Goal: Transaction & Acquisition: Purchase product/service

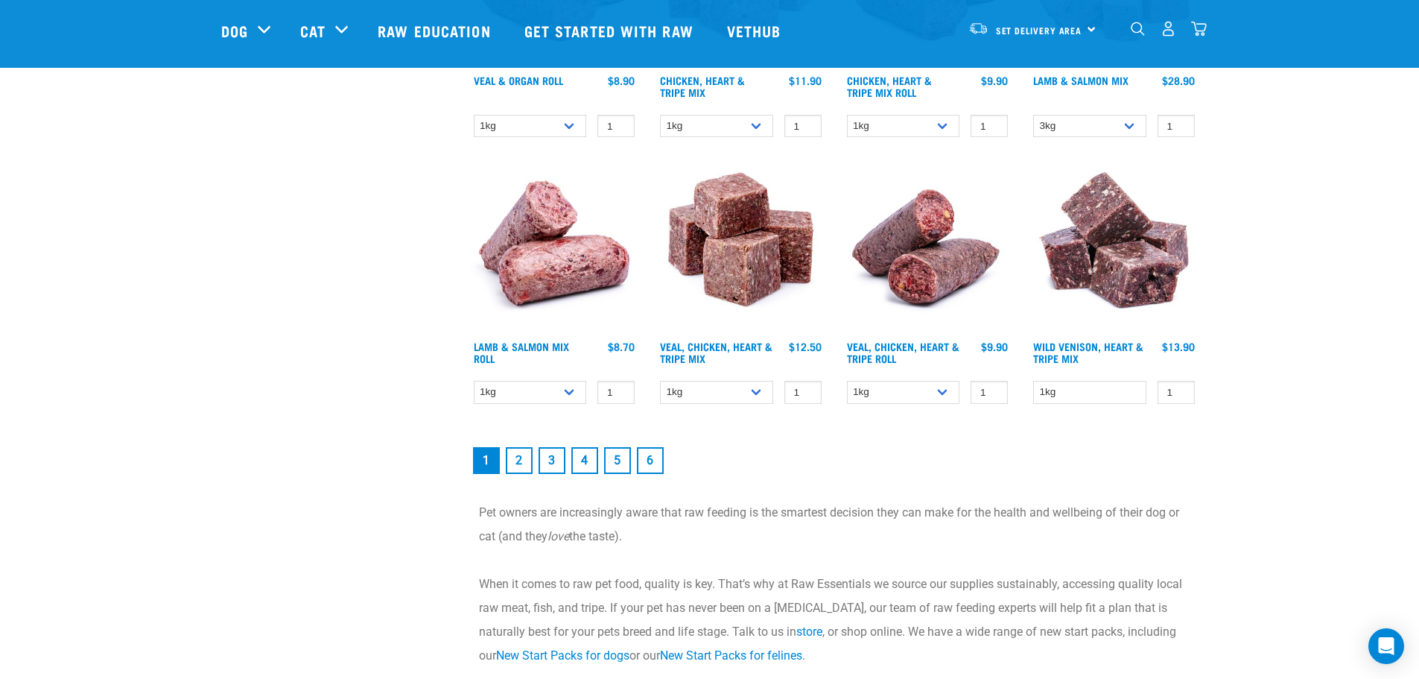
scroll to position [2086, 0]
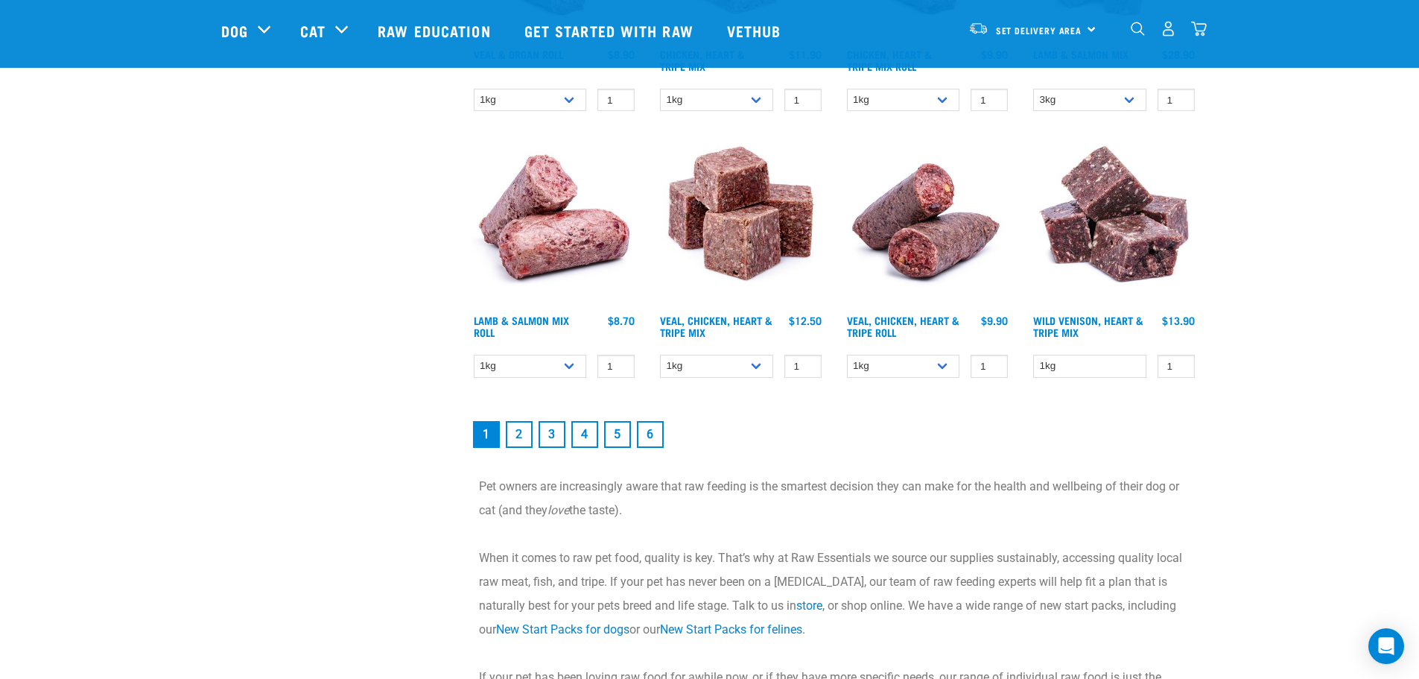
click at [522, 438] on link "2" at bounding box center [519, 434] width 27 height 27
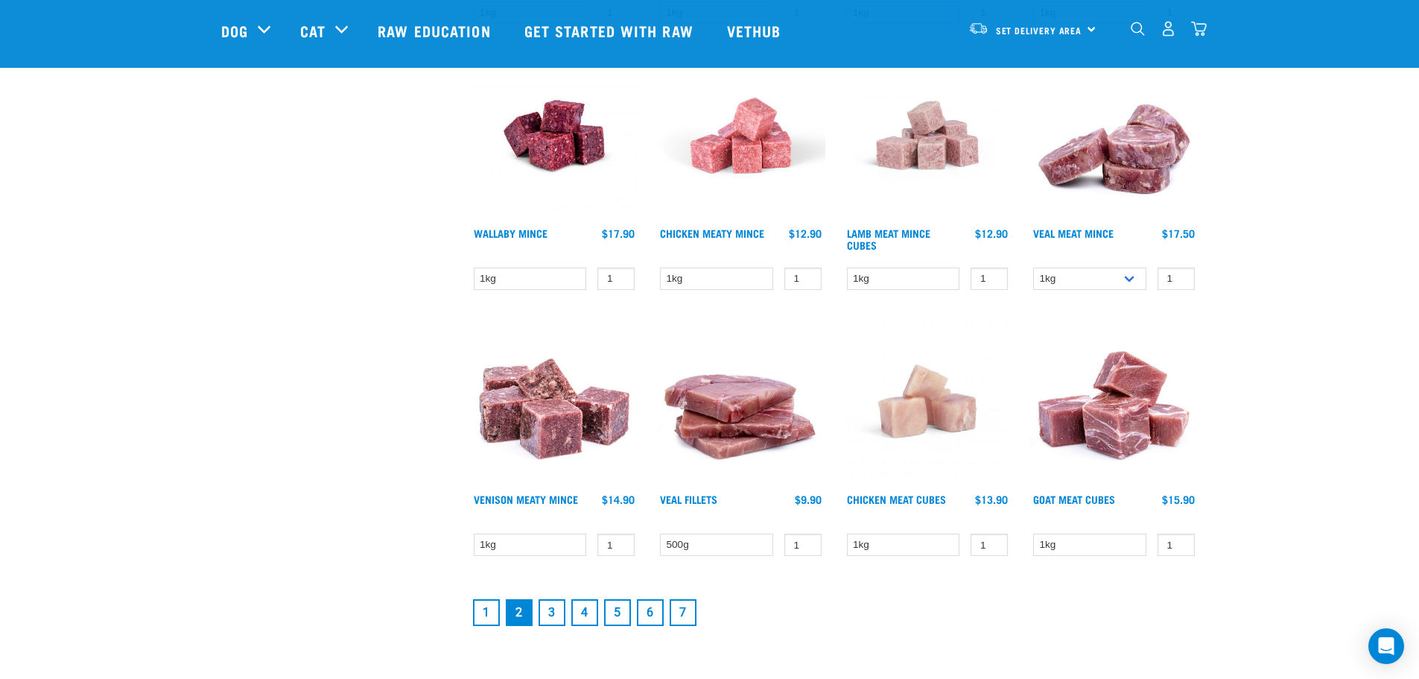
scroll to position [1863, 0]
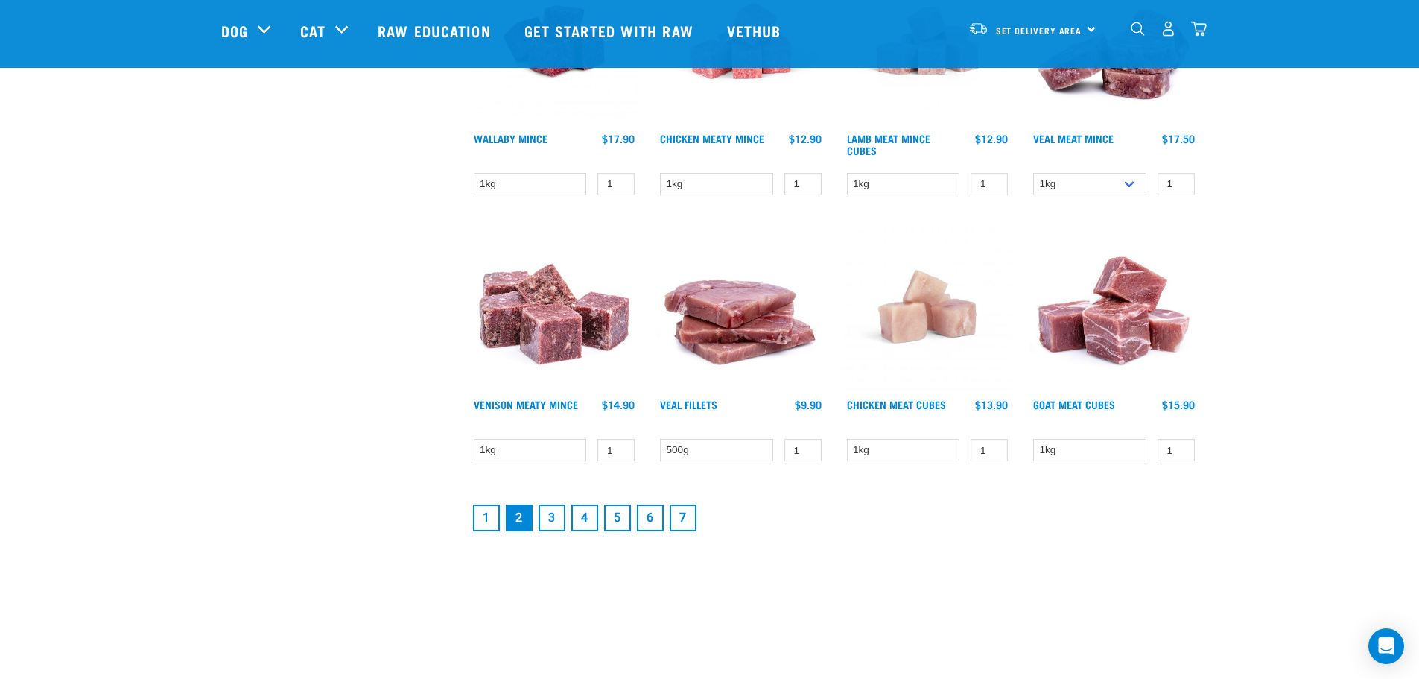
click at [554, 523] on link "3" at bounding box center [552, 517] width 27 height 27
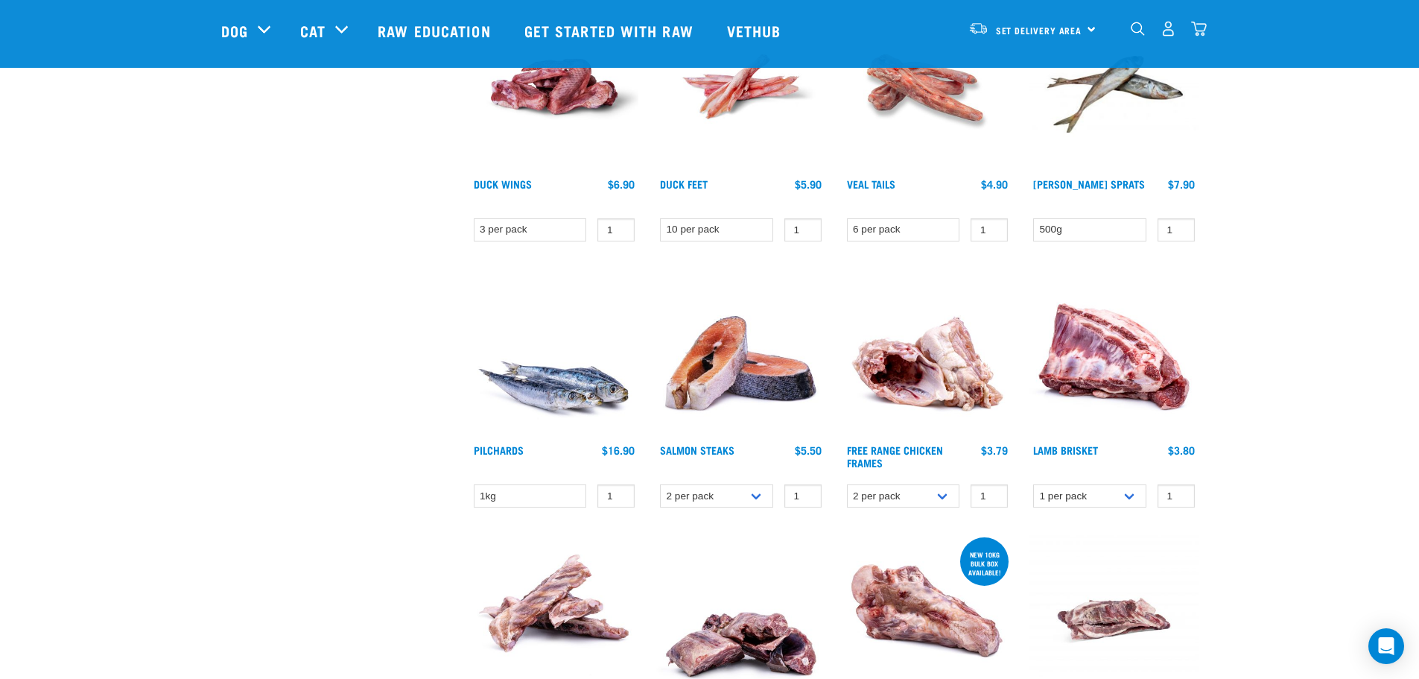
scroll to position [1043, 0]
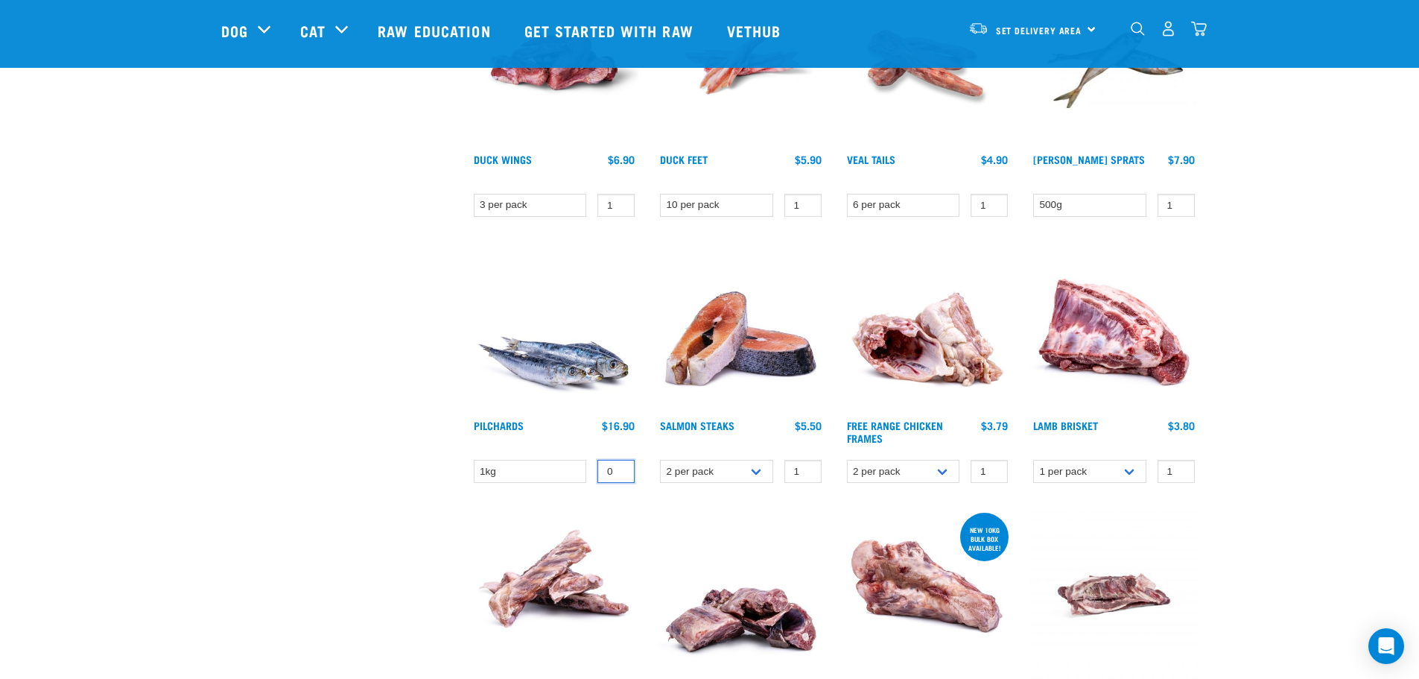
click at [618, 475] on input "0" at bounding box center [616, 471] width 37 height 23
type input "1"
click at [618, 468] on input "1" at bounding box center [616, 471] width 37 height 23
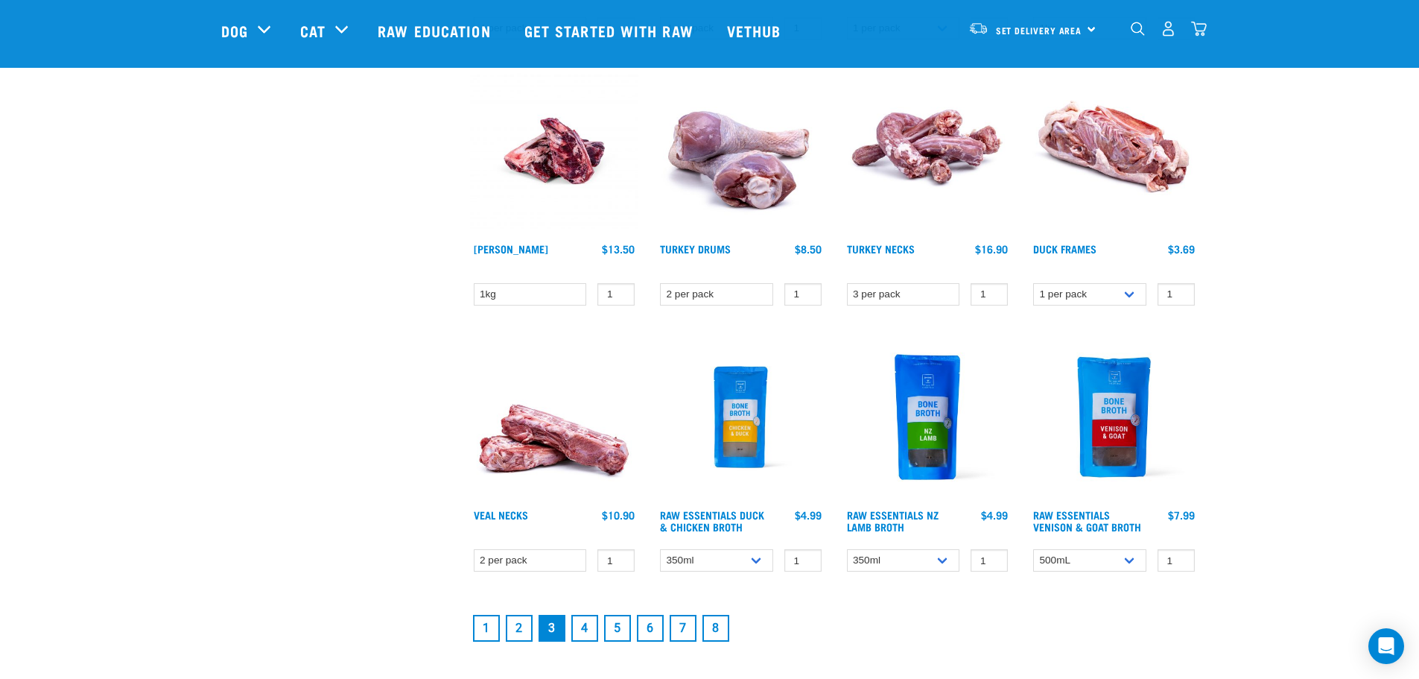
scroll to position [1788, 0]
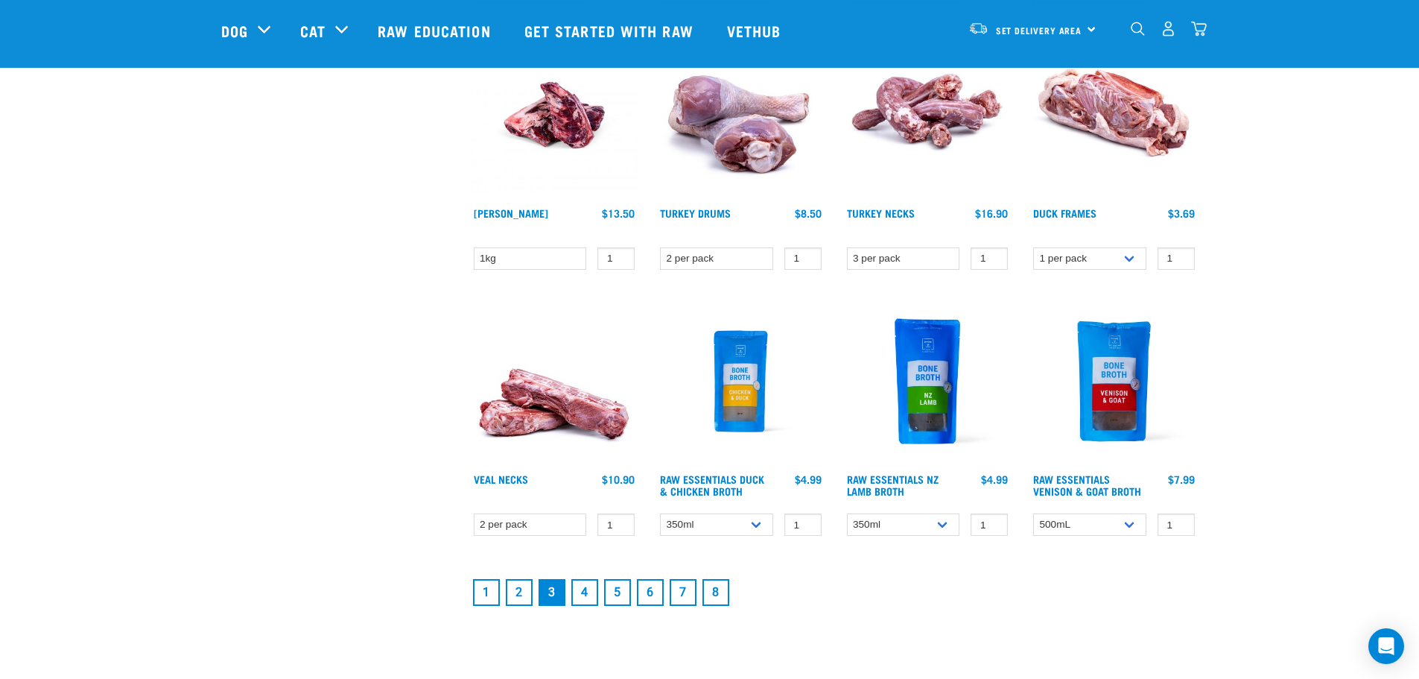
click at [588, 597] on link "4" at bounding box center [584, 592] width 27 height 27
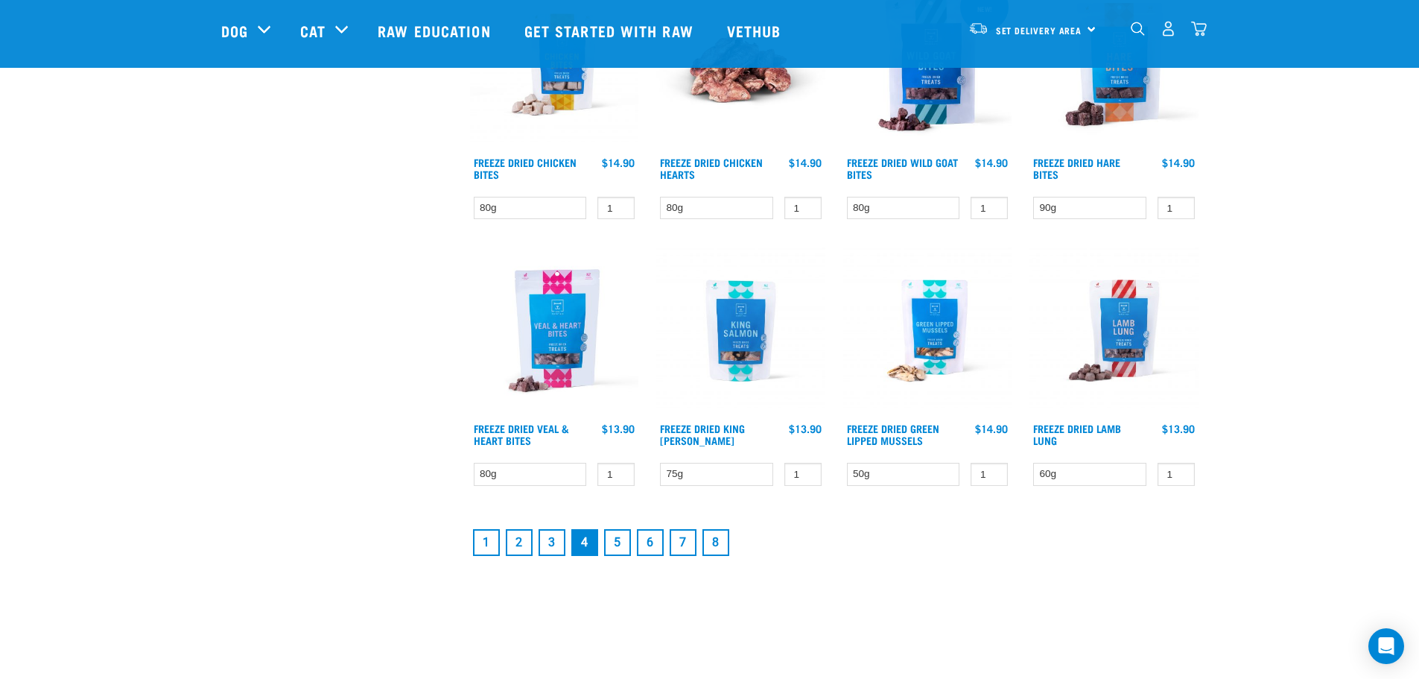
scroll to position [1863, 0]
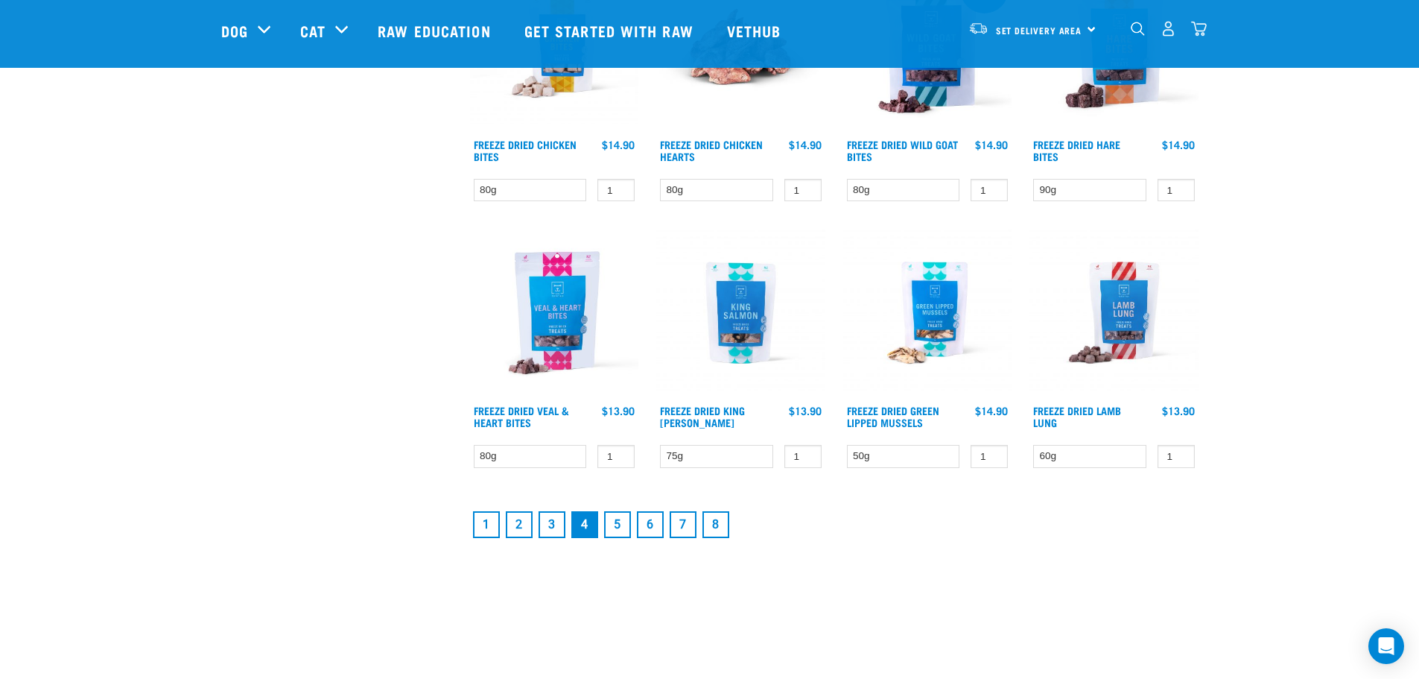
click at [614, 523] on link "5" at bounding box center [617, 524] width 27 height 27
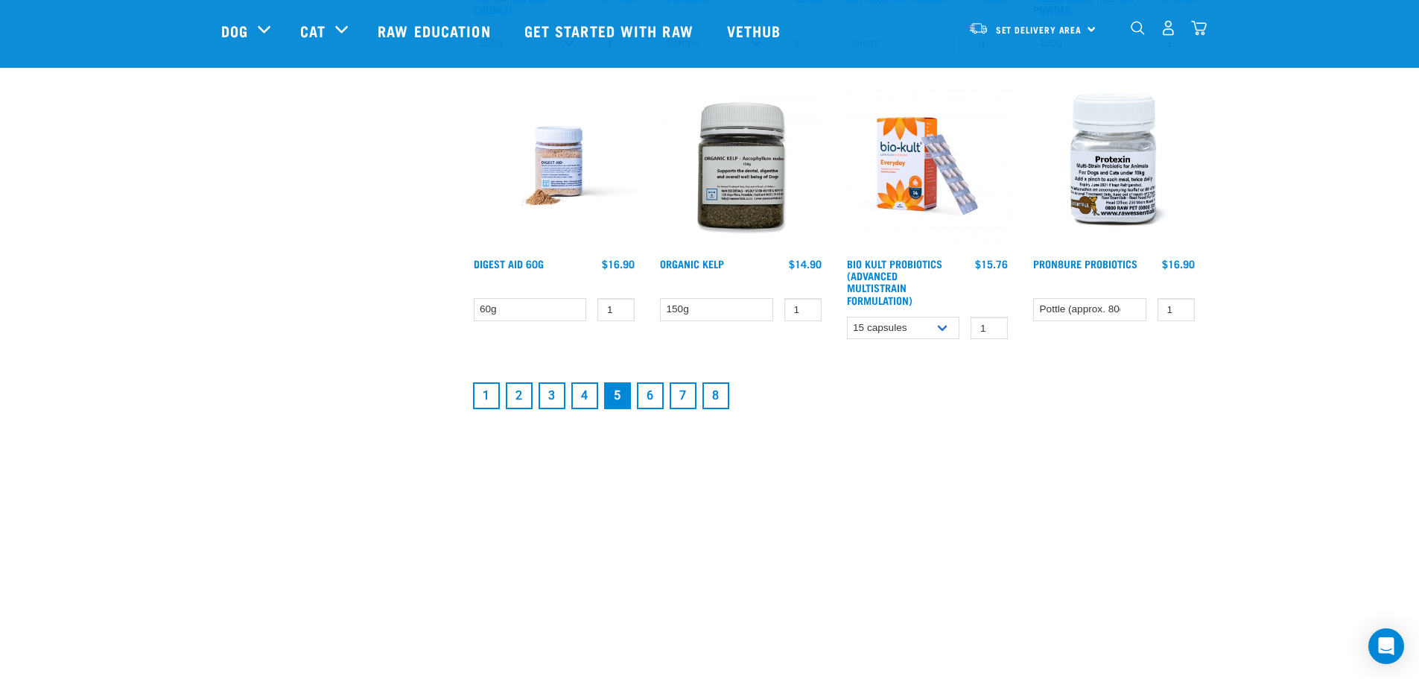
scroll to position [2086, 0]
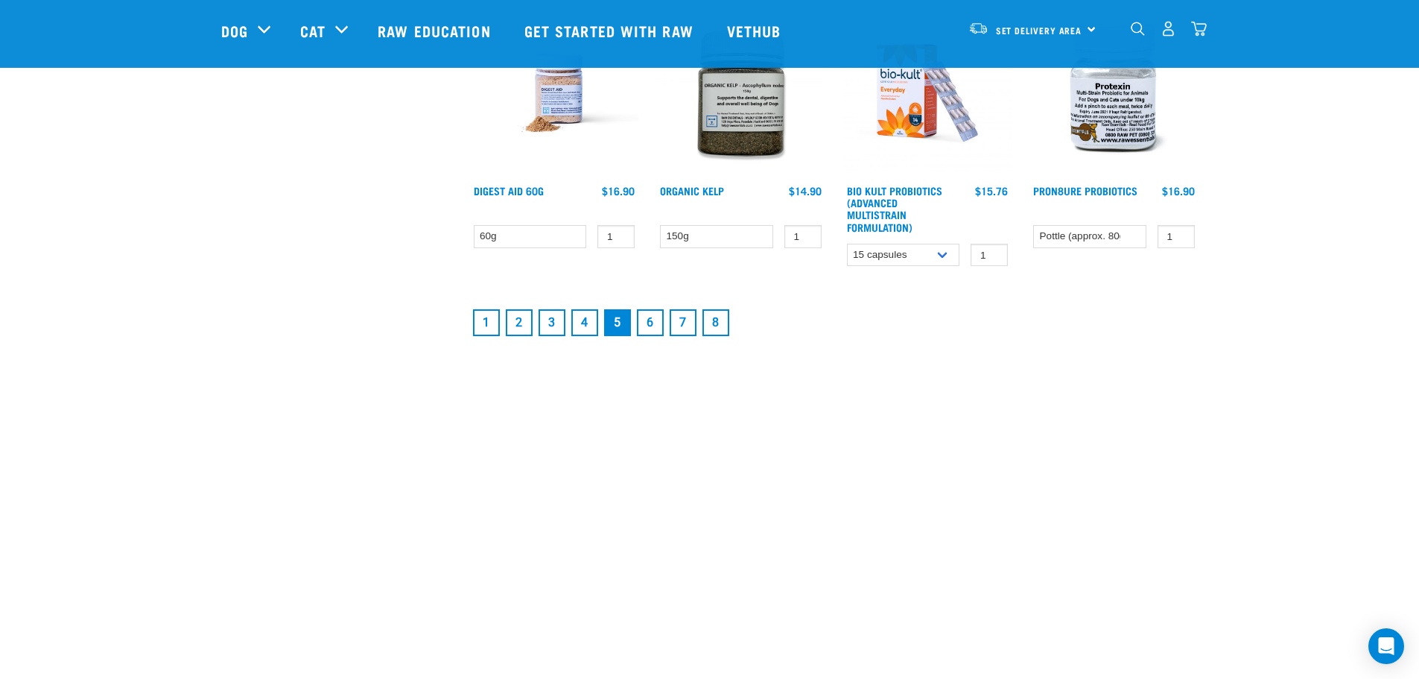
click at [649, 322] on link "6" at bounding box center [650, 322] width 27 height 27
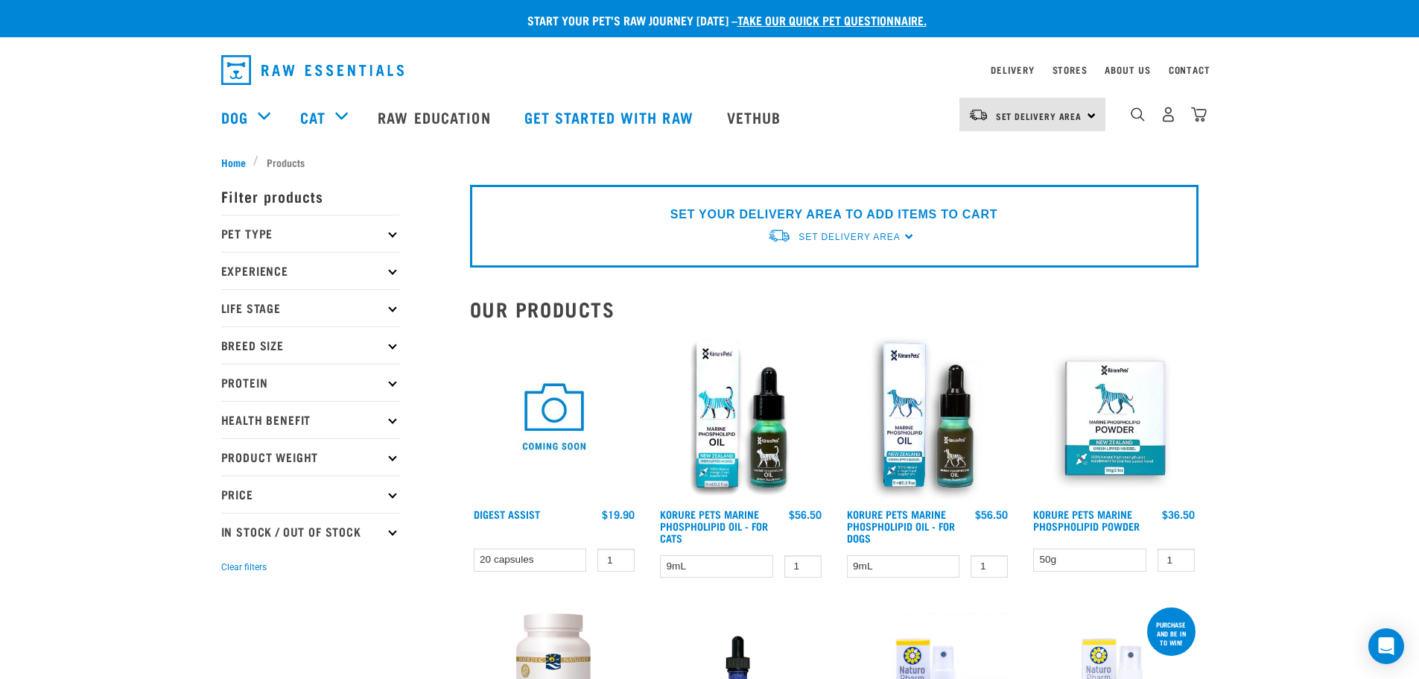
click at [393, 496] on icon at bounding box center [392, 494] width 8 height 8
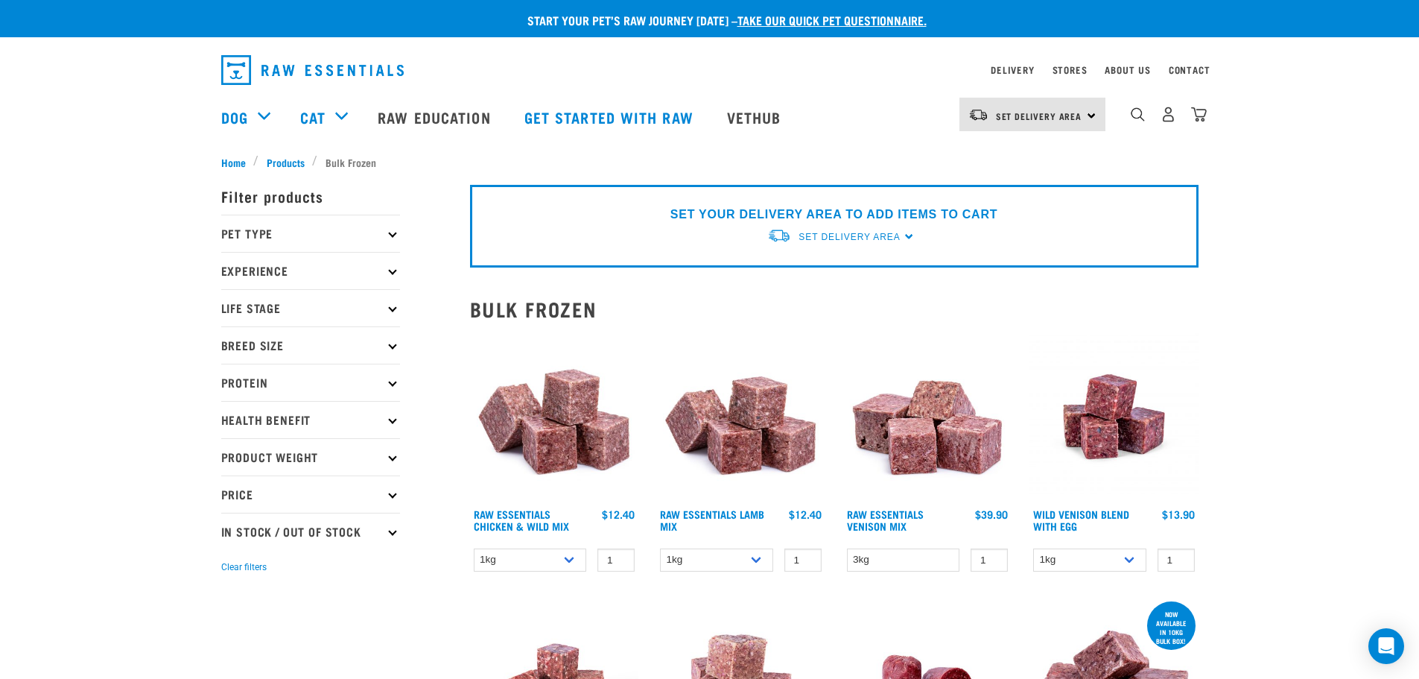
click at [392, 495] on icon at bounding box center [392, 494] width 8 height 8
click at [232, 608] on label "Over $100" at bounding box center [270, 608] width 83 height 19
click at [231, 608] on input "Over $100" at bounding box center [226, 605] width 10 height 10
checkbox input "true"
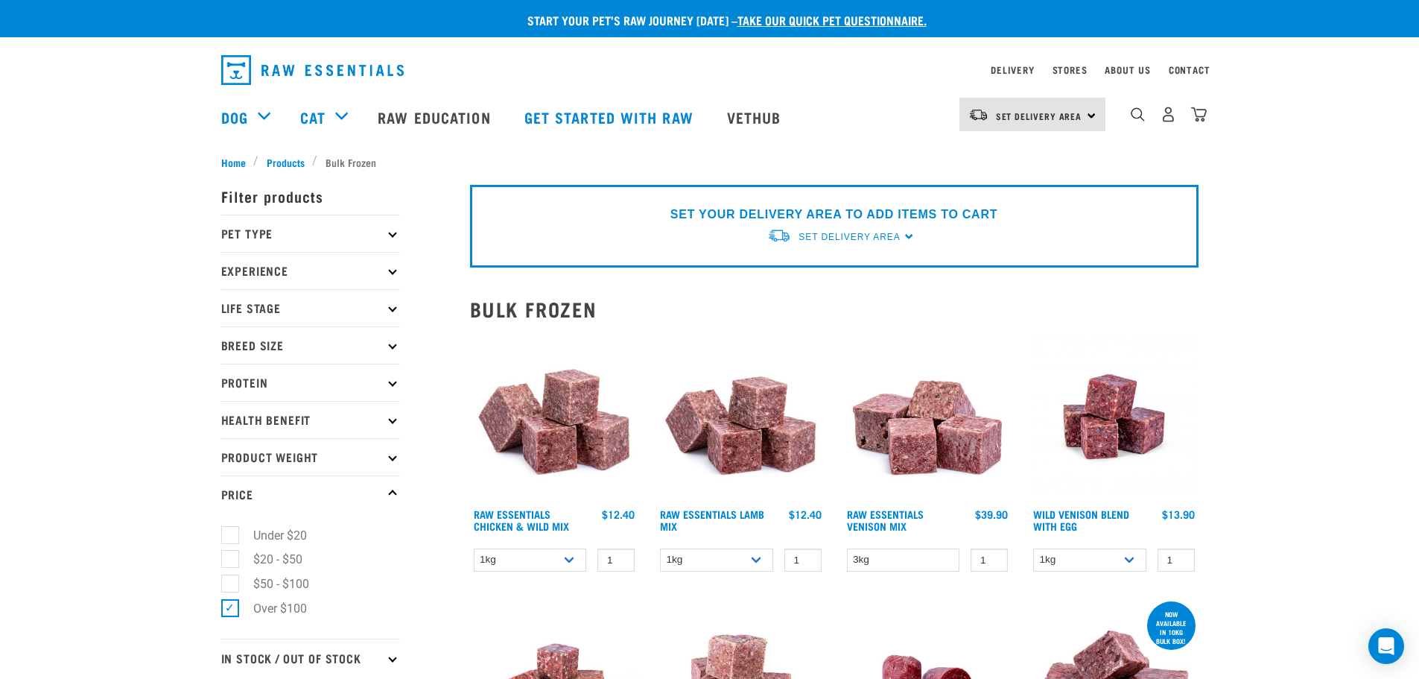
click at [909, 234] on div "SET YOUR DELIVERY AREA TO ADD ITEMS TO CART Set Delivery Area [GEOGRAPHIC_DATA]…" at bounding box center [834, 226] width 729 height 83
click at [909, 236] on div "SET YOUR DELIVERY AREA TO ADD ITEMS TO CART Set Delivery Area North Island Sout…" at bounding box center [834, 226] width 729 height 83
click at [1091, 115] on div "Set Delivery Area North Island South Island" at bounding box center [1033, 115] width 146 height 34
click at [996, 153] on link "[GEOGRAPHIC_DATA]" at bounding box center [1031, 156] width 143 height 33
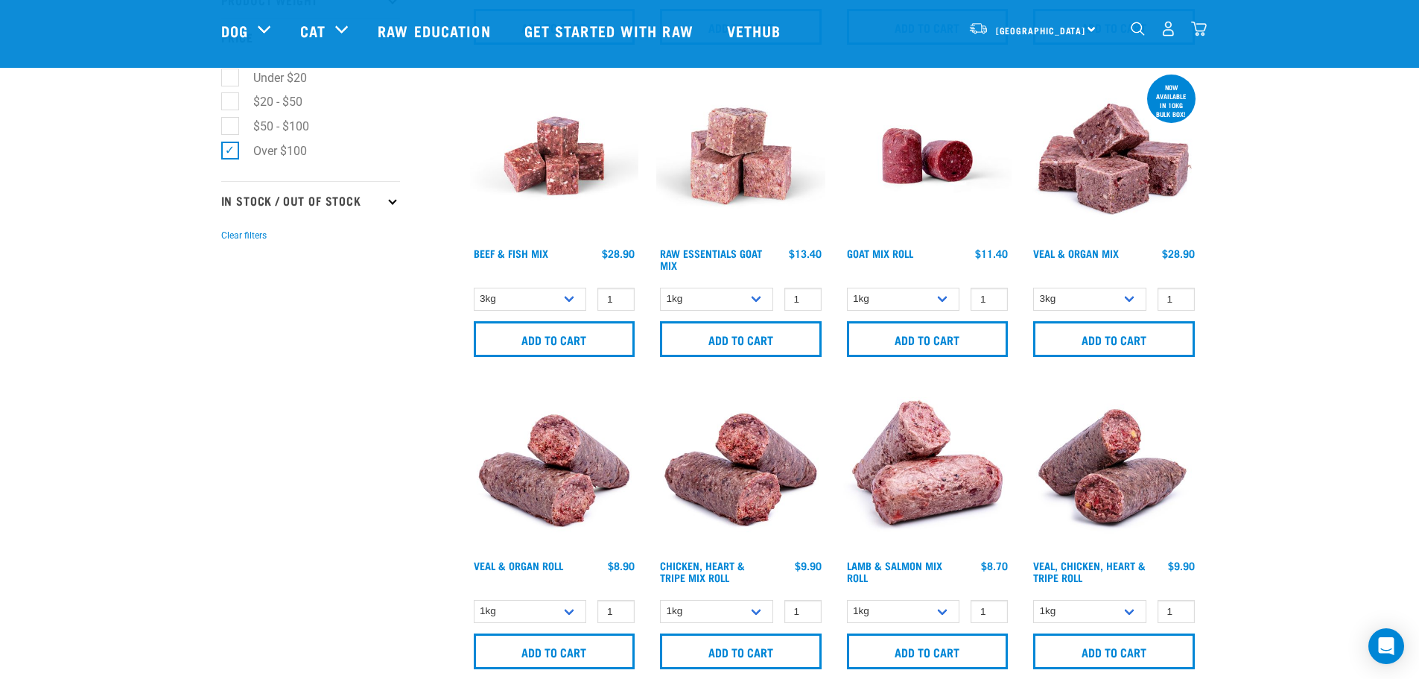
scroll to position [373, 0]
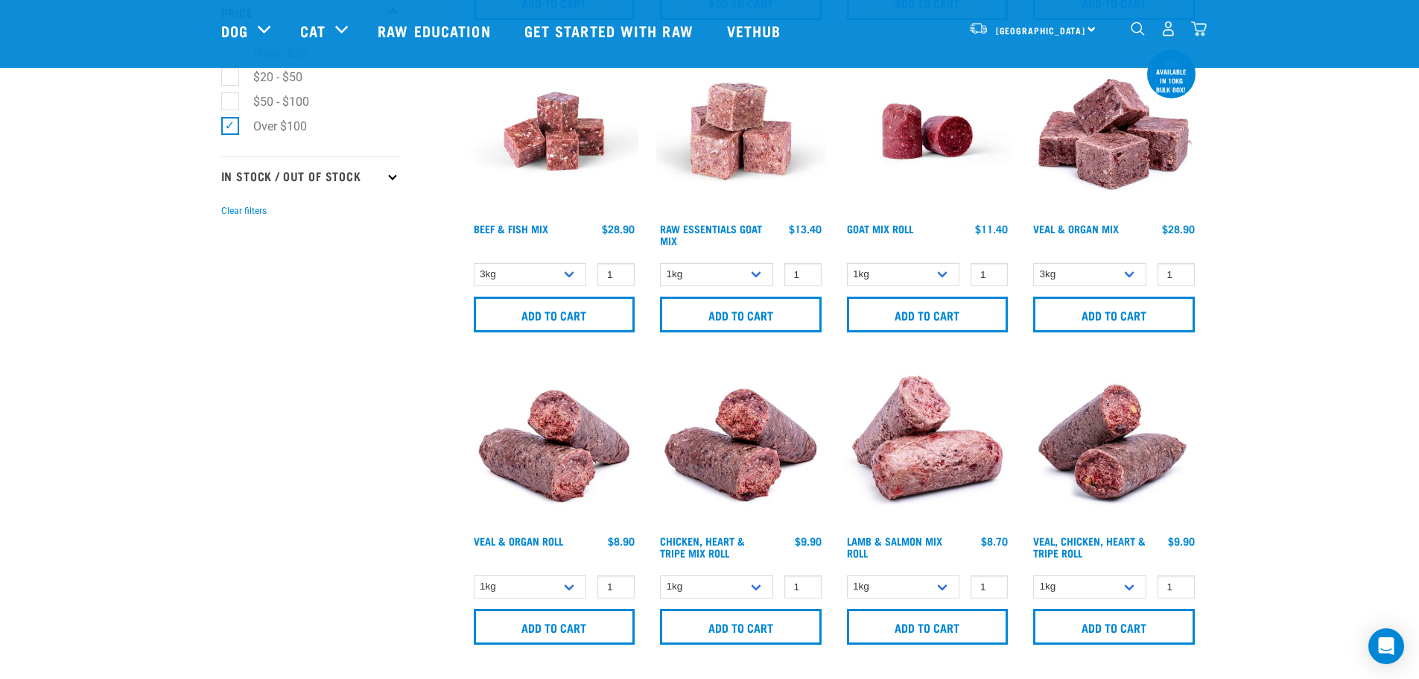
click at [393, 179] on icon at bounding box center [392, 175] width 8 height 8
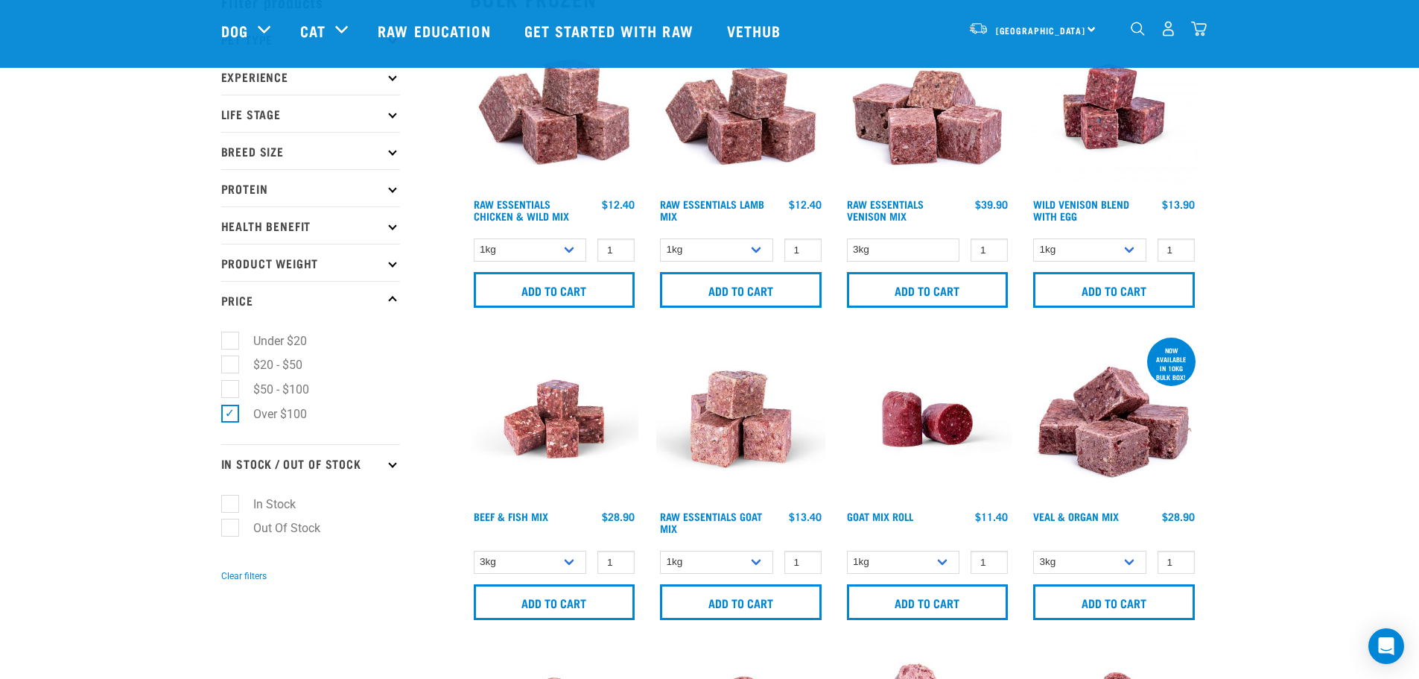
scroll to position [0, 0]
